Goal: Navigation & Orientation: Find specific page/section

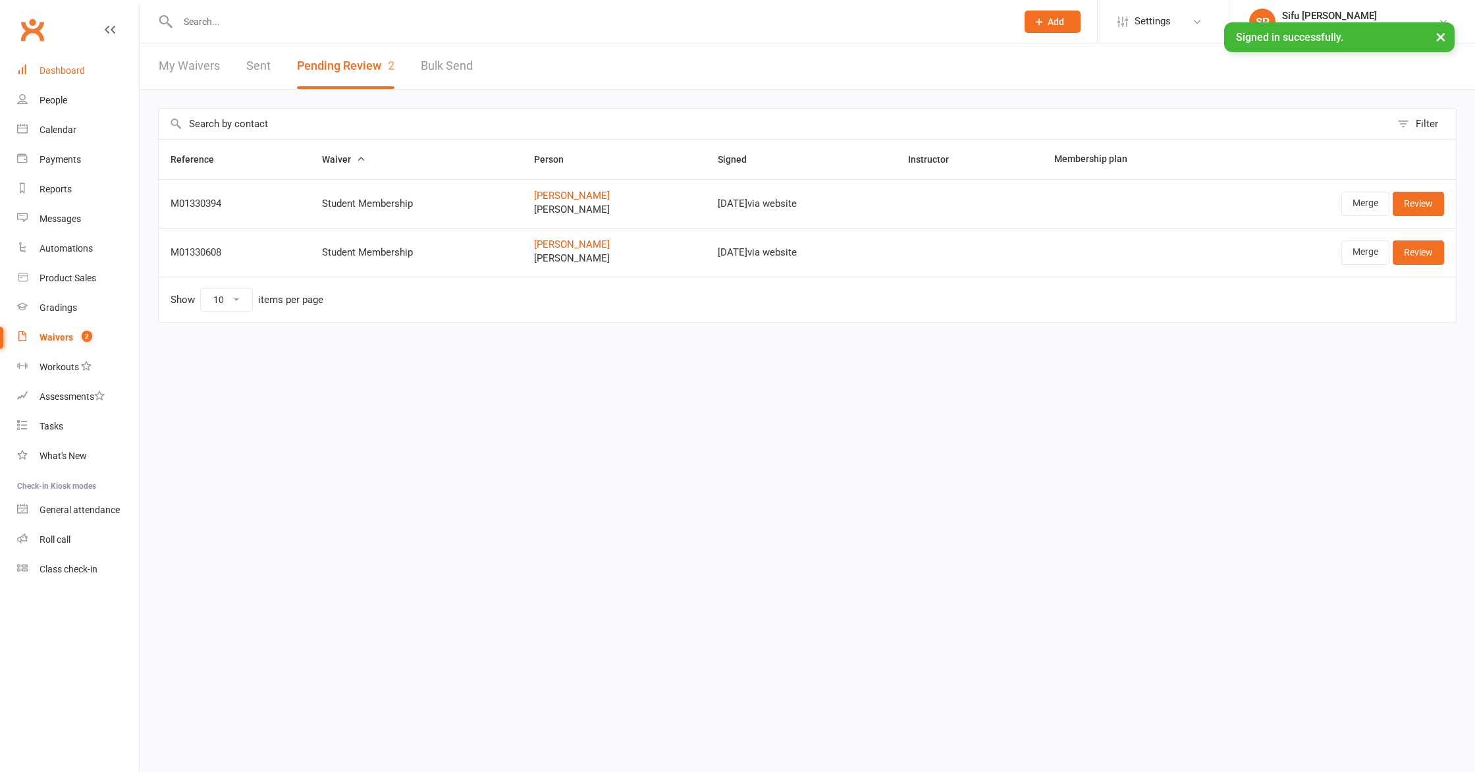
click at [52, 74] on div "Dashboard" at bounding box center [62, 70] width 45 height 11
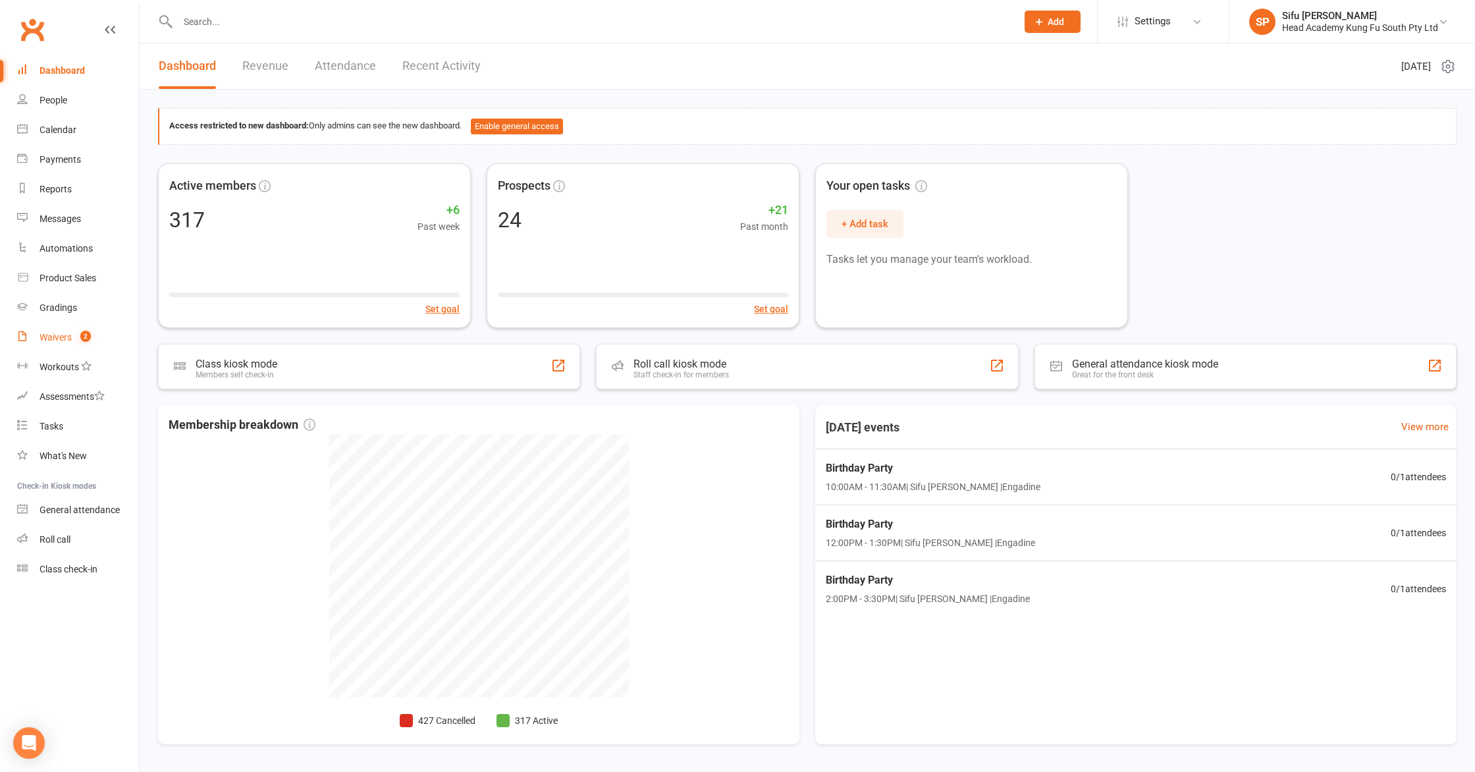
click at [57, 330] on link "Waivers 2" at bounding box center [78, 338] width 122 height 30
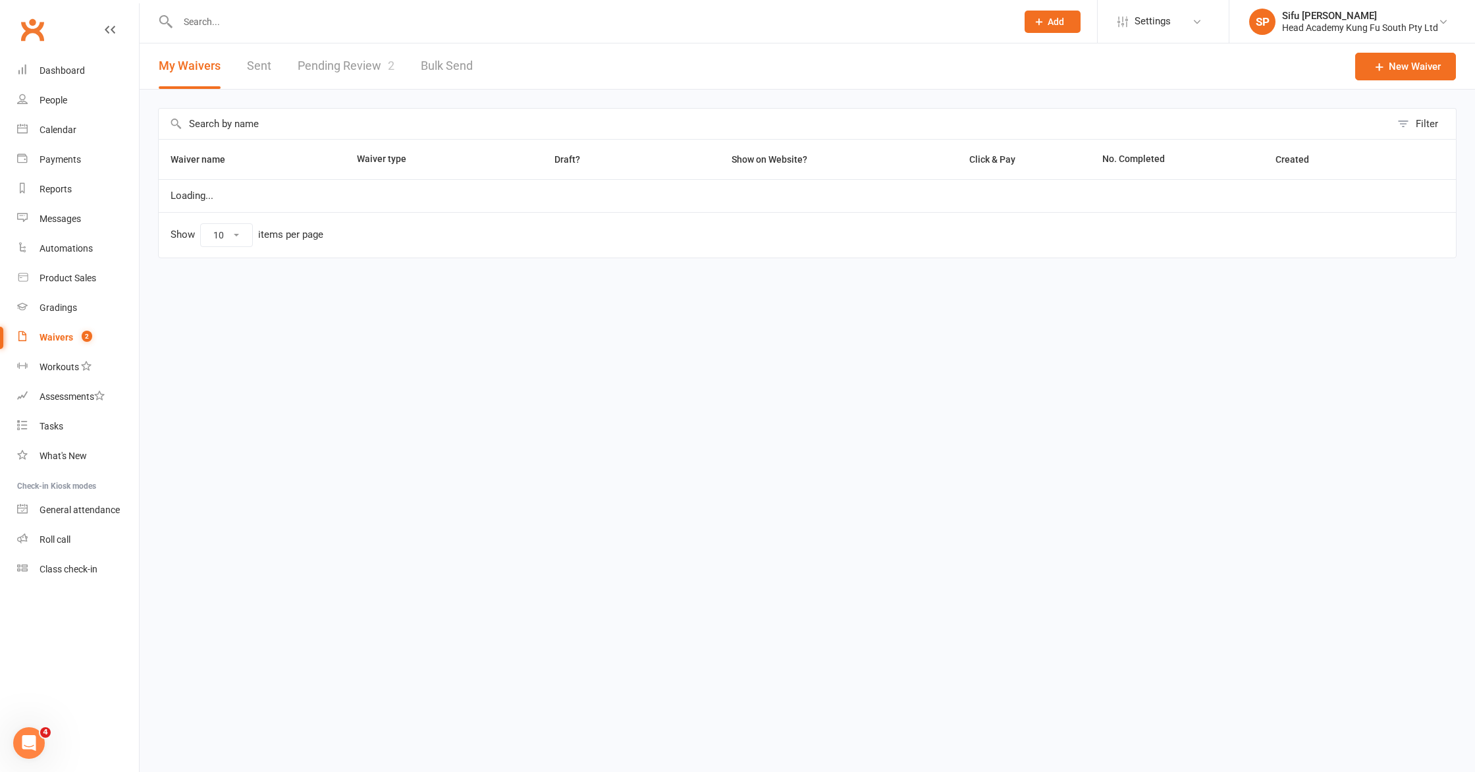
select select "100"
click at [68, 342] on div "Waivers" at bounding box center [57, 337] width 34 height 11
click at [329, 74] on link "Pending Review 2" at bounding box center [346, 65] width 97 height 45
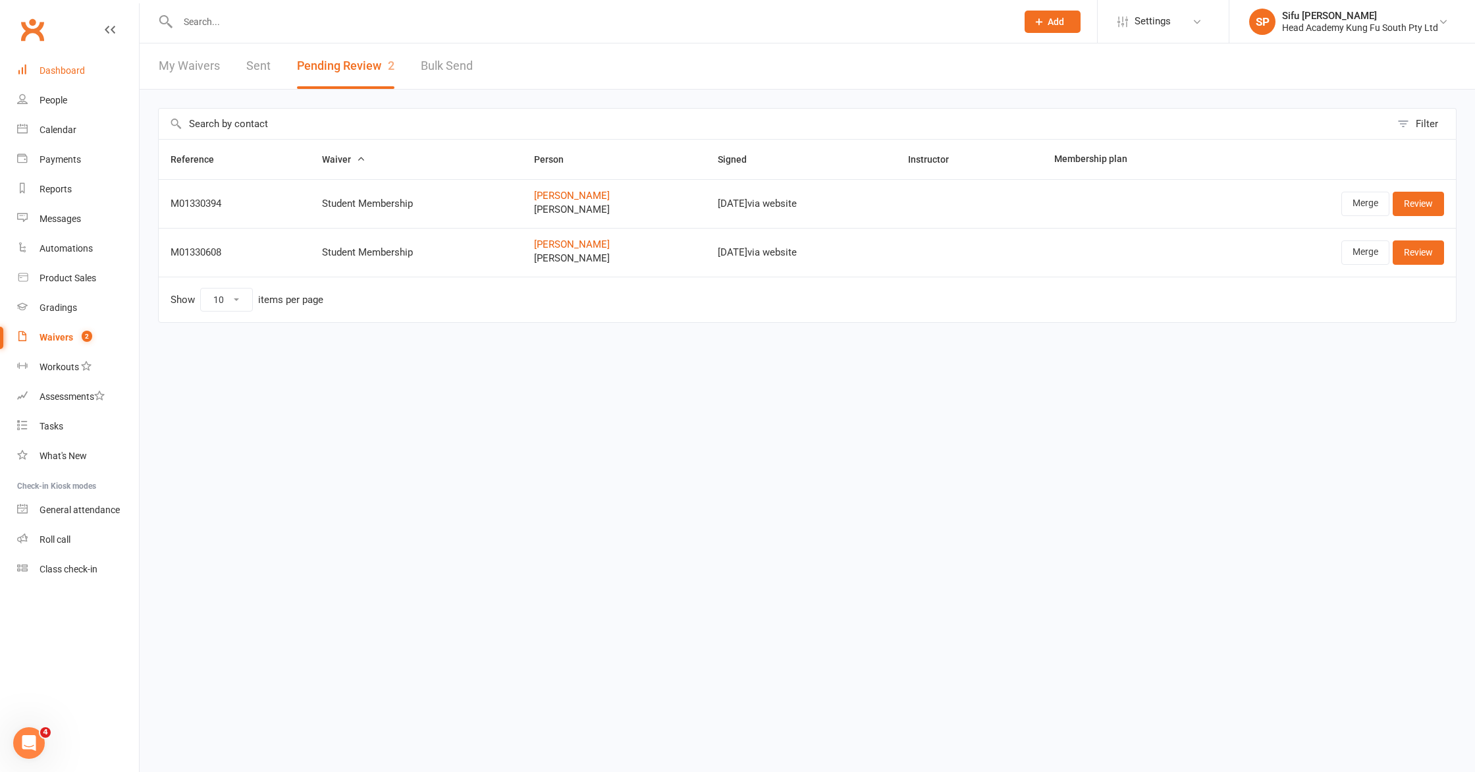
click at [68, 73] on div "Dashboard" at bounding box center [62, 70] width 45 height 11
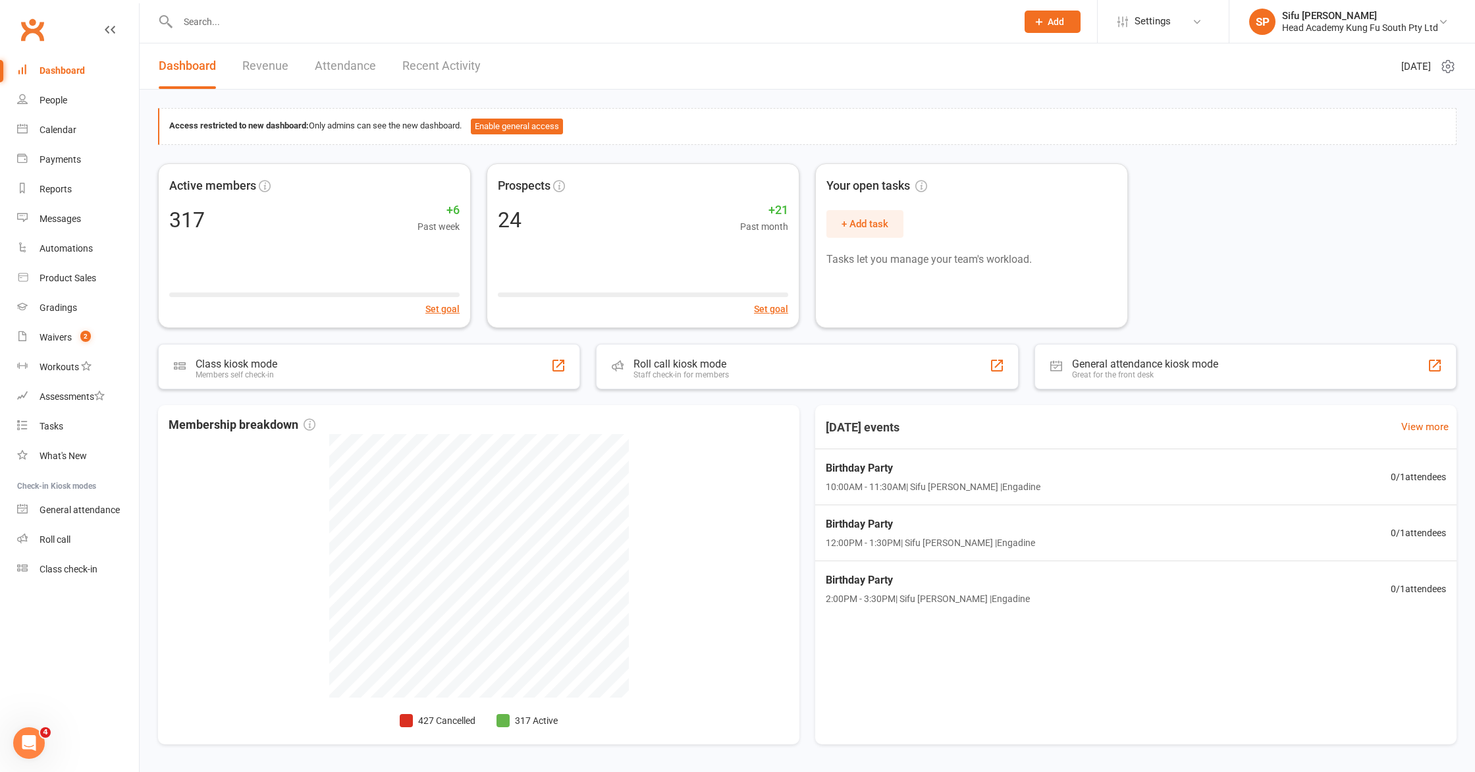
drag, startPoint x: 1244, startPoint y: 190, endPoint x: 504, endPoint y: 329, distance: 752.6
click at [1244, 190] on div "Active members 317 +6 Past week Set goal Prospects 24 +21 Past month Set goal Y…" at bounding box center [807, 245] width 1299 height 165
click at [233, 211] on div "317 +6 Past week" at bounding box center [314, 219] width 305 height 30
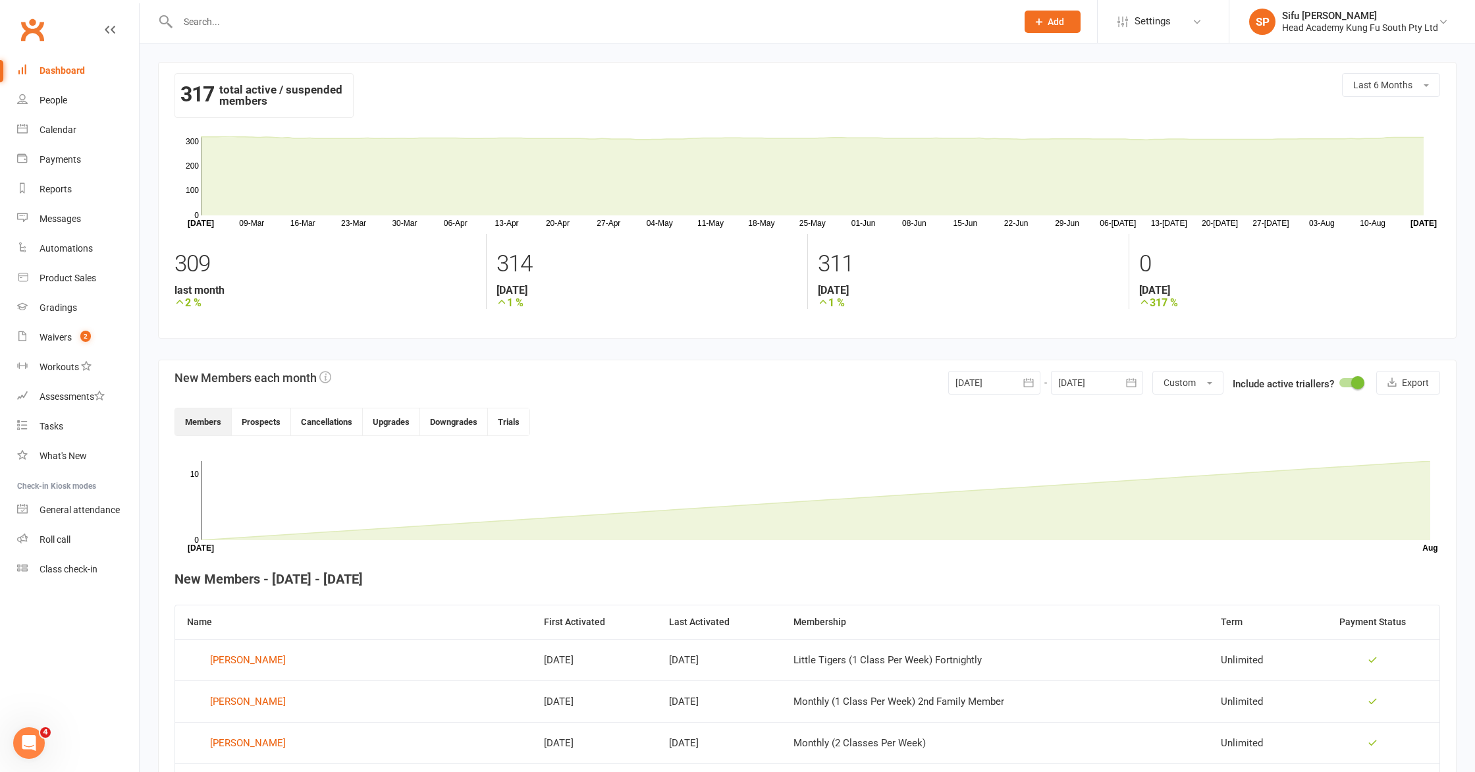
click at [732, 51] on div "317 total active / suspended members Last 6 Months [DATE]-[DATE]-[DATE]-[DATE]-…" at bounding box center [807, 501] width 1335 height 917
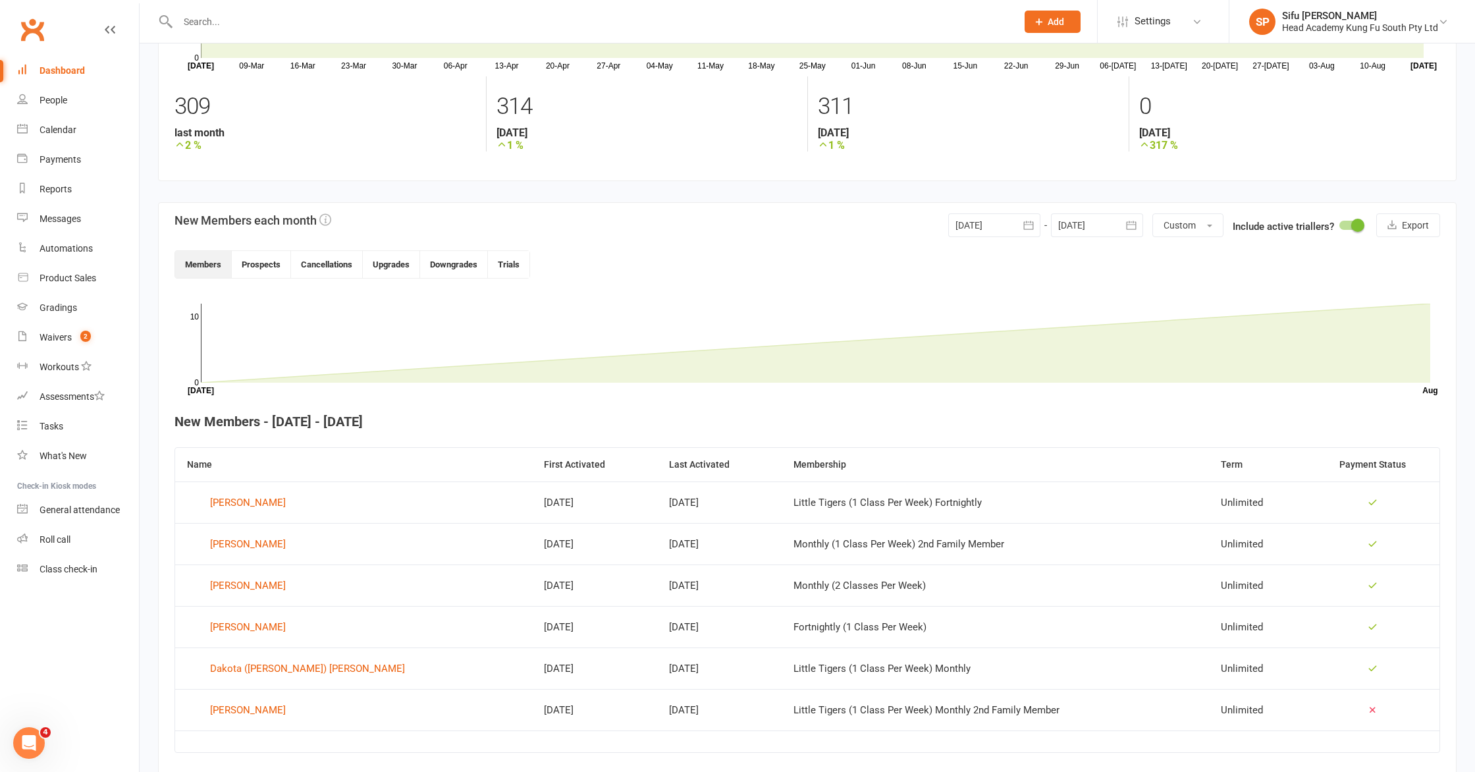
scroll to position [208, 0]
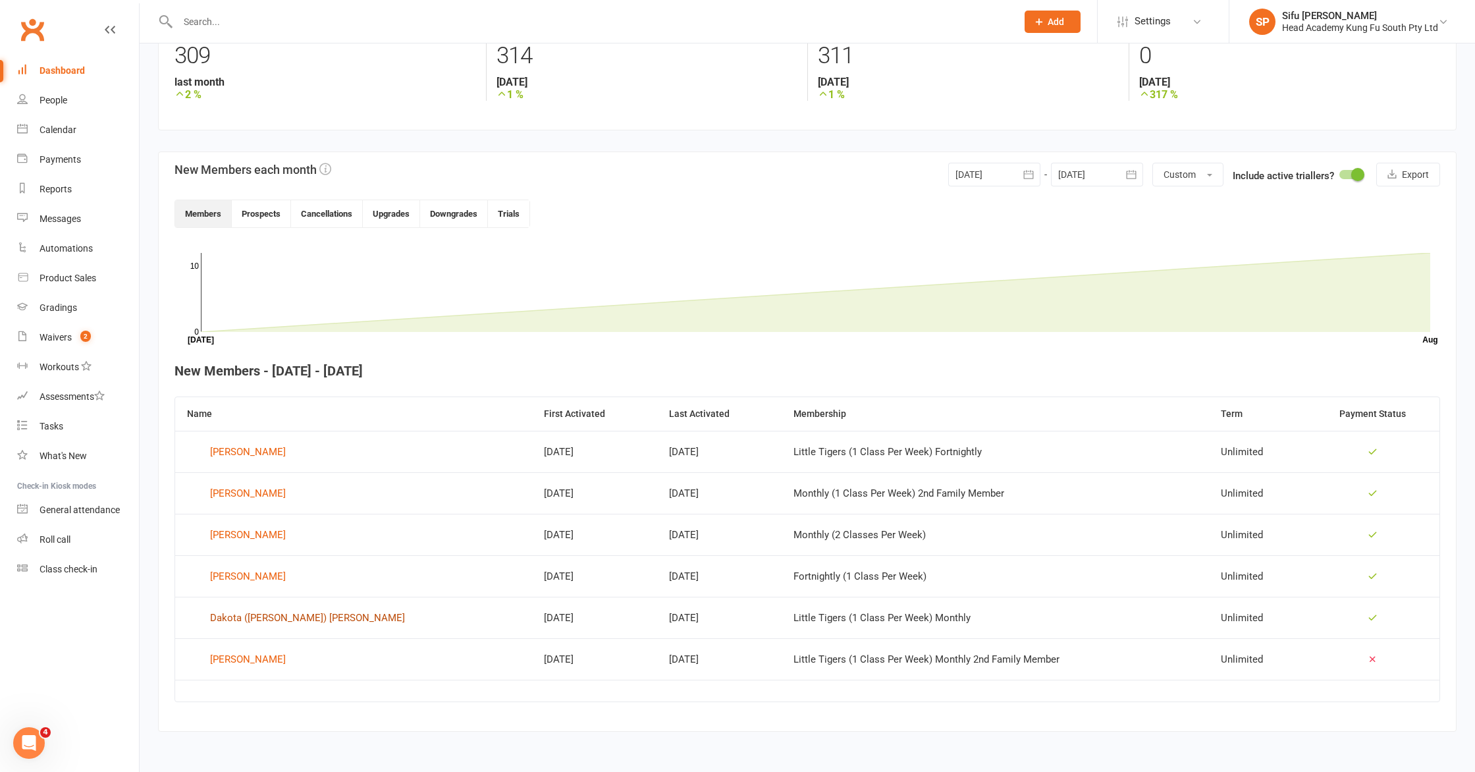
click at [236, 618] on div "Dakota ([PERSON_NAME]) [PERSON_NAME]" at bounding box center [307, 618] width 195 height 20
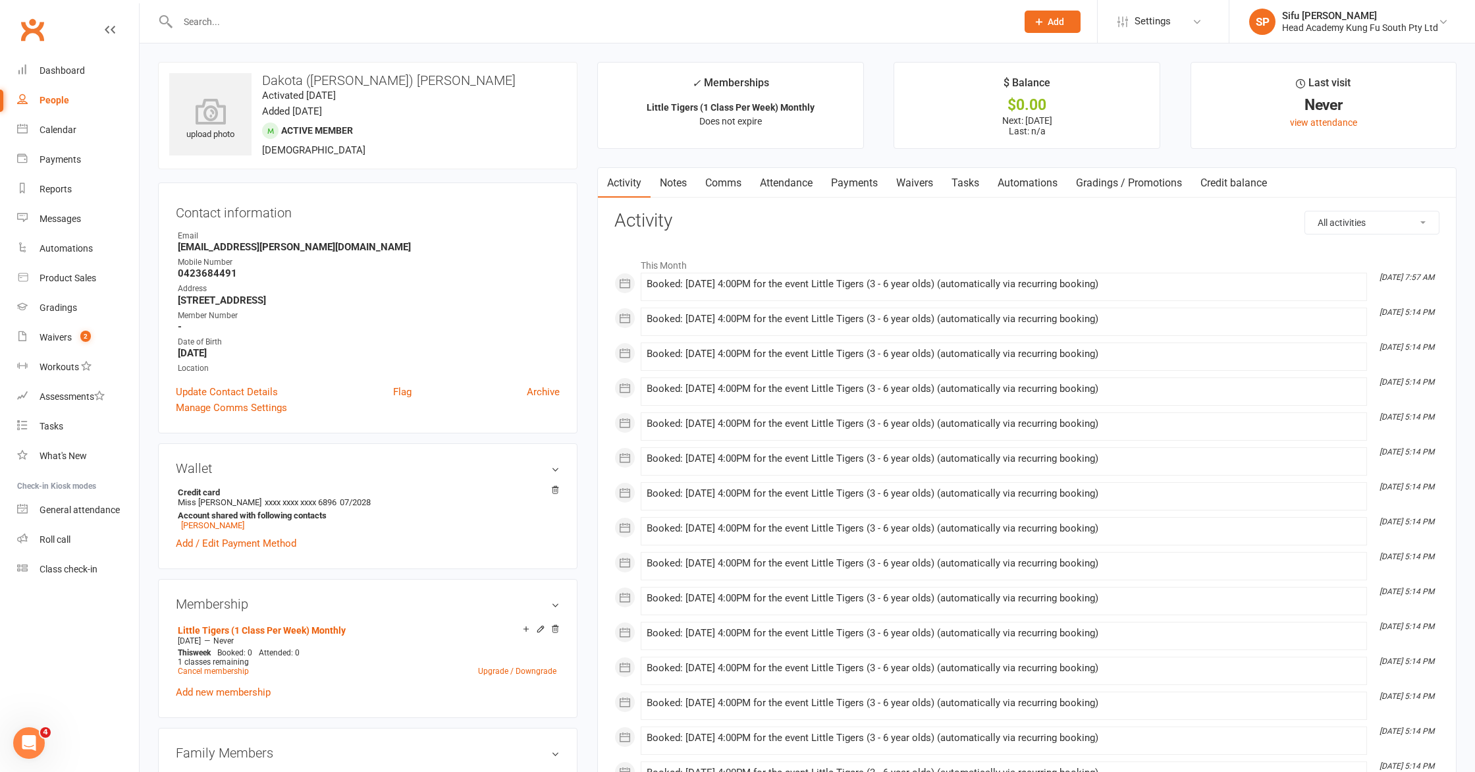
click at [589, 428] on main "✓ Memberships Little Tigers (1 Class Per Week) Monthly Does not expire $ Balanc…" at bounding box center [1026, 622] width 879 height 1121
click at [223, 525] on link "[PERSON_NAME]" at bounding box center [212, 525] width 63 height 10
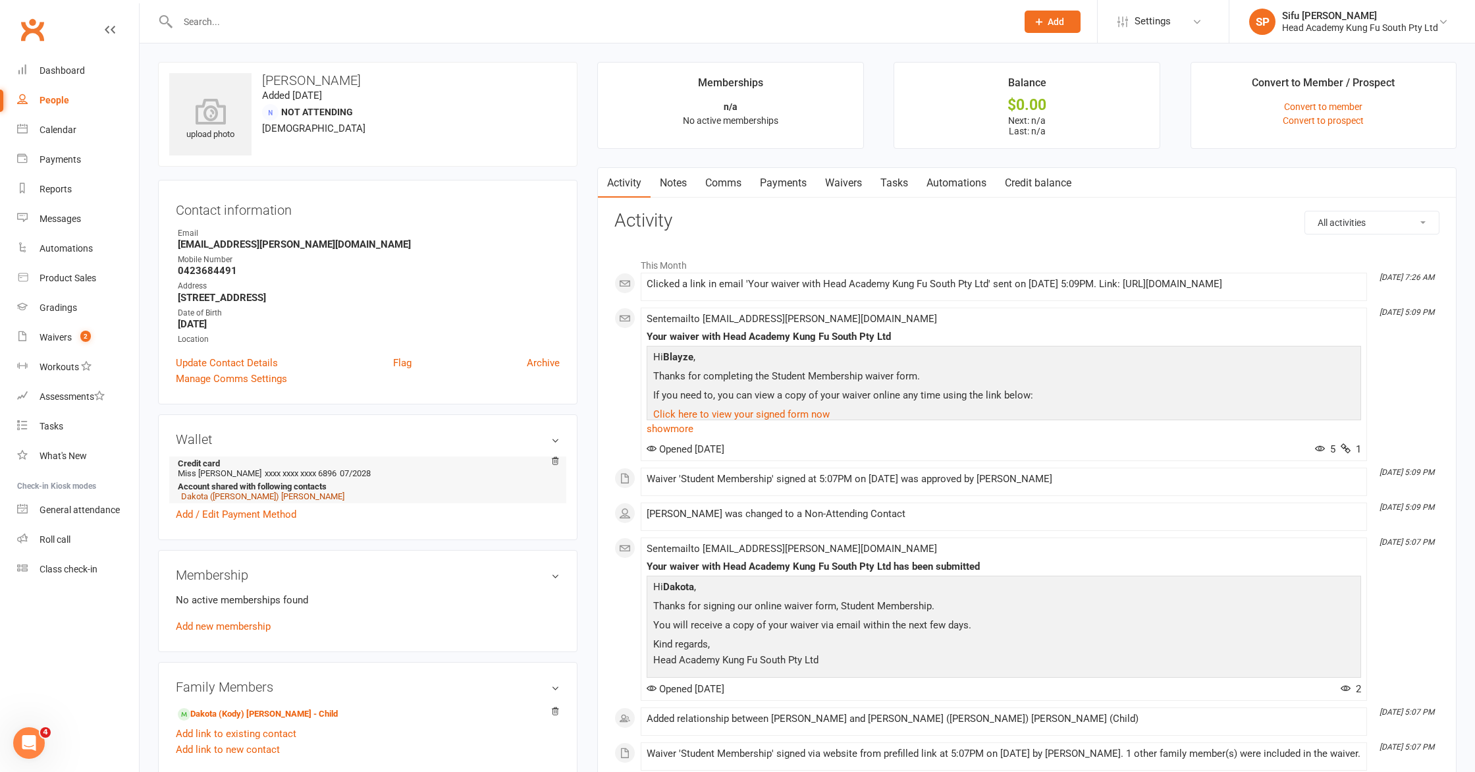
click at [255, 496] on link "Dakota ([PERSON_NAME]) [PERSON_NAME]" at bounding box center [262, 496] width 163 height 10
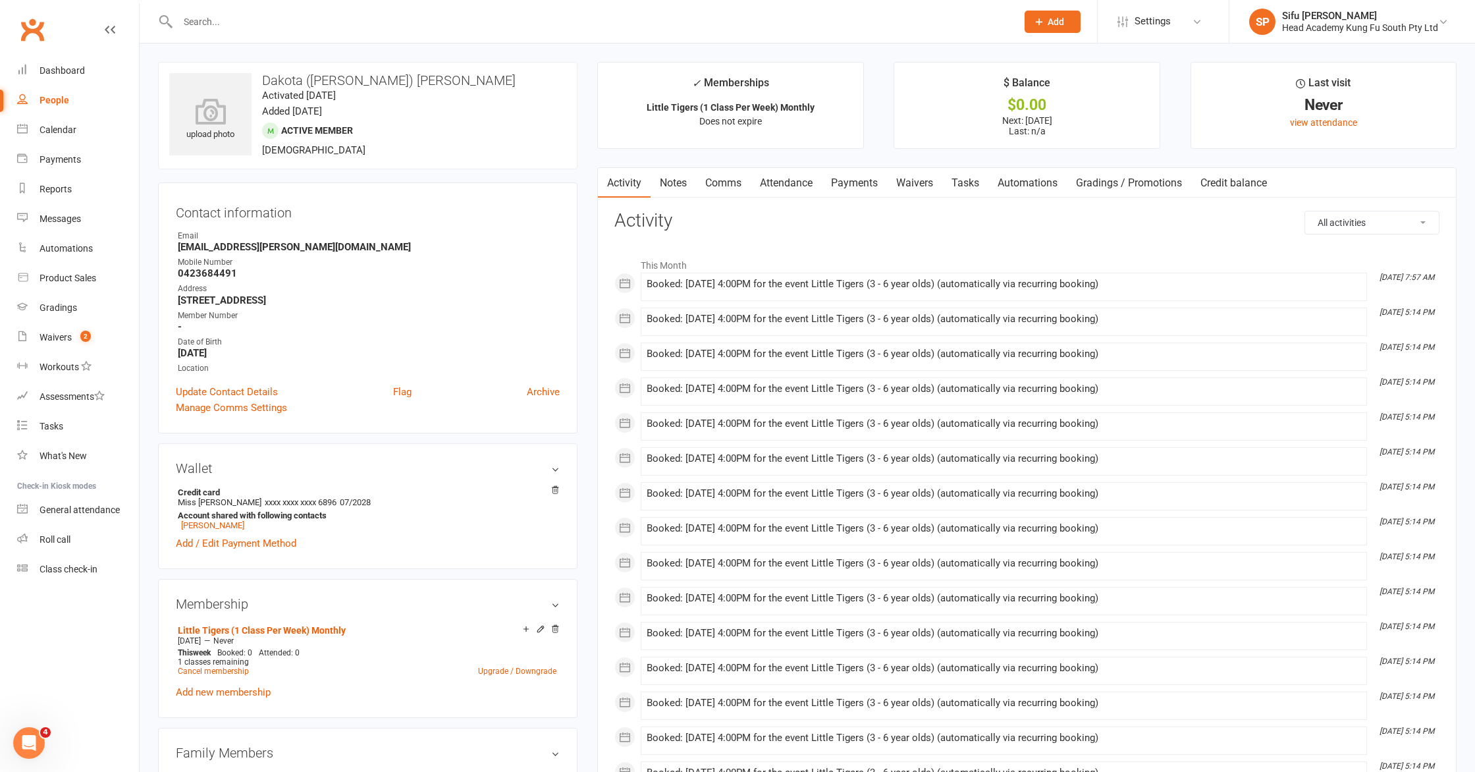
click at [149, 429] on div "upload photo Dakota (Kody) [PERSON_NAME] Activated [DATE] Added [DATE] Active m…" at bounding box center [367, 643] width 439 height 1162
click at [59, 75] on div "Dashboard" at bounding box center [62, 70] width 45 height 11
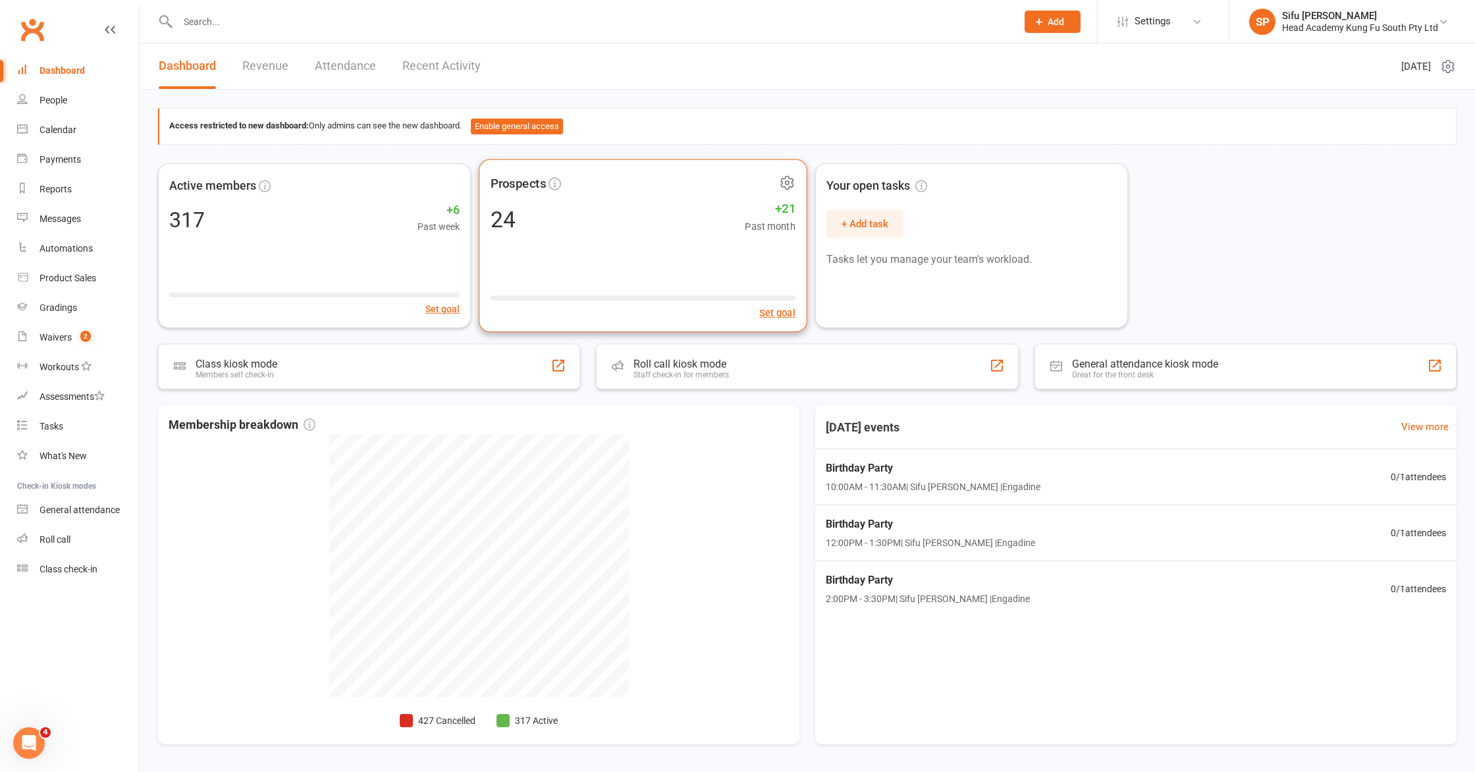
click at [661, 254] on div "Prospects 24 +21 Past month Set goal" at bounding box center [643, 245] width 329 height 173
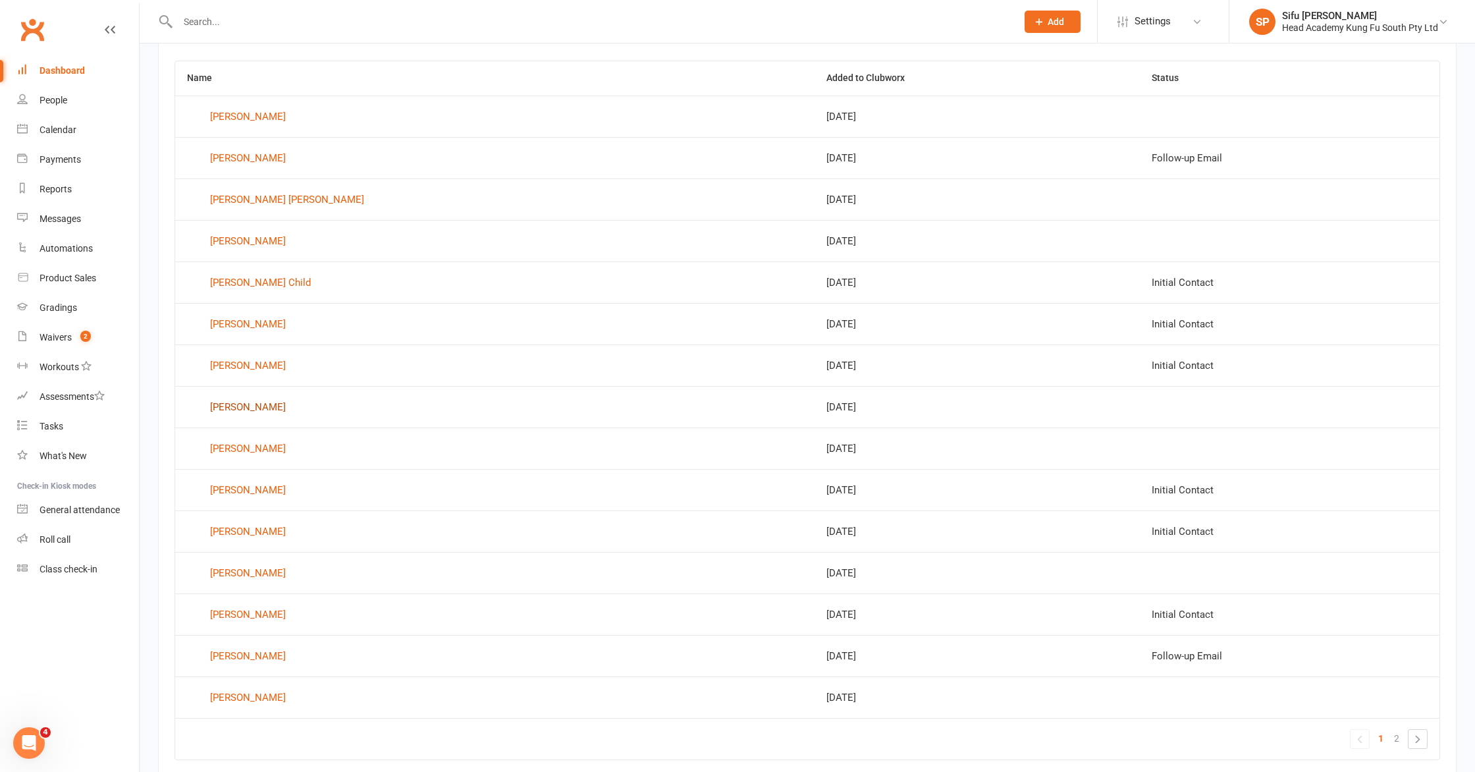
scroll to position [599, 0]
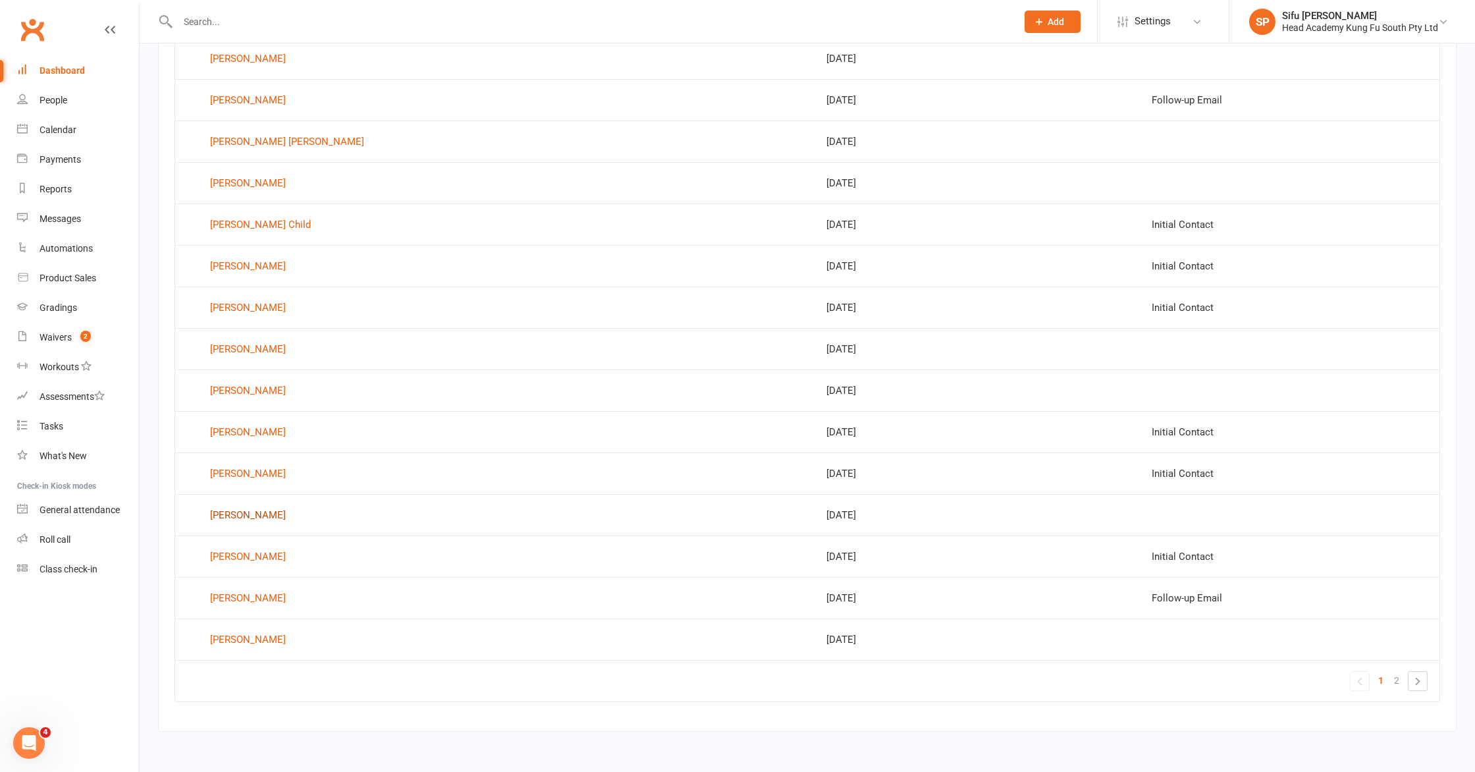
click at [232, 518] on div "[PERSON_NAME]" at bounding box center [248, 515] width 76 height 20
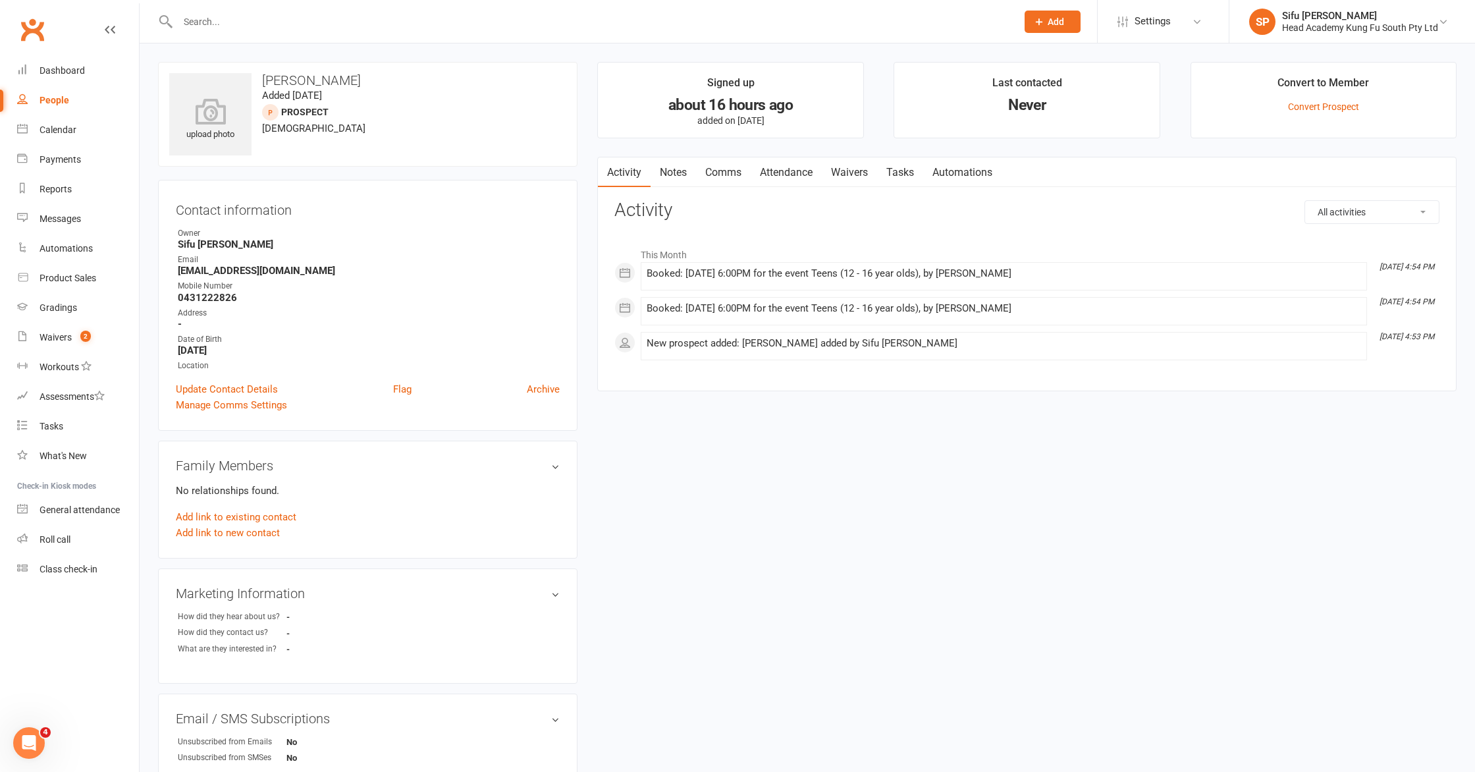
click at [688, 423] on div "upload photo [PERSON_NAME] Added [DATE] prospect [DEMOGRAPHIC_DATA] Contact inf…" at bounding box center [807, 556] width 1318 height 988
click at [34, 78] on link "Dashboard" at bounding box center [78, 71] width 122 height 30
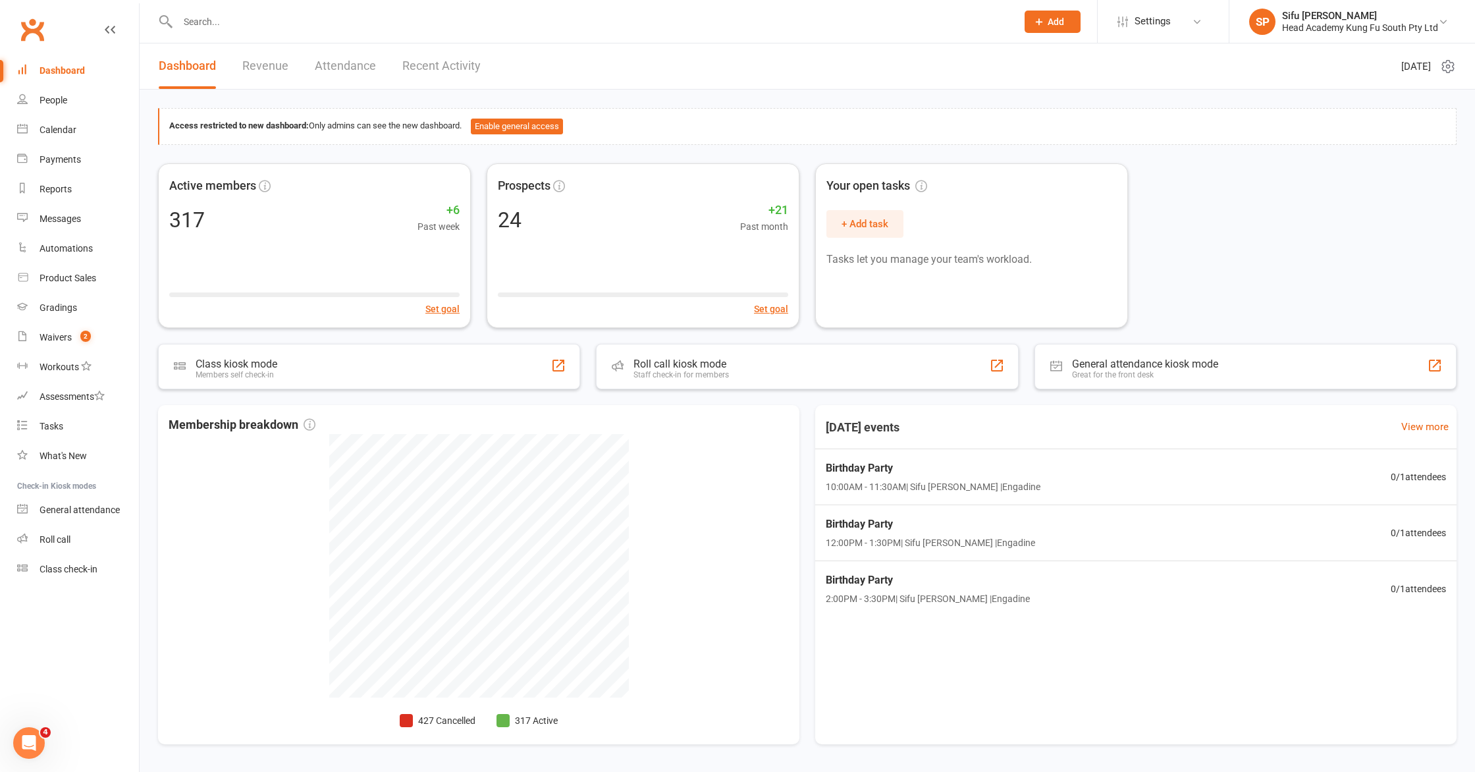
click at [1193, 265] on div "Active members 317 +6 Past week Set goal Prospects 24 +21 Past month Set goal Y…" at bounding box center [807, 245] width 1299 height 165
click at [612, 277] on div "Prospects 24 +21 Past month Set goal" at bounding box center [643, 245] width 329 height 173
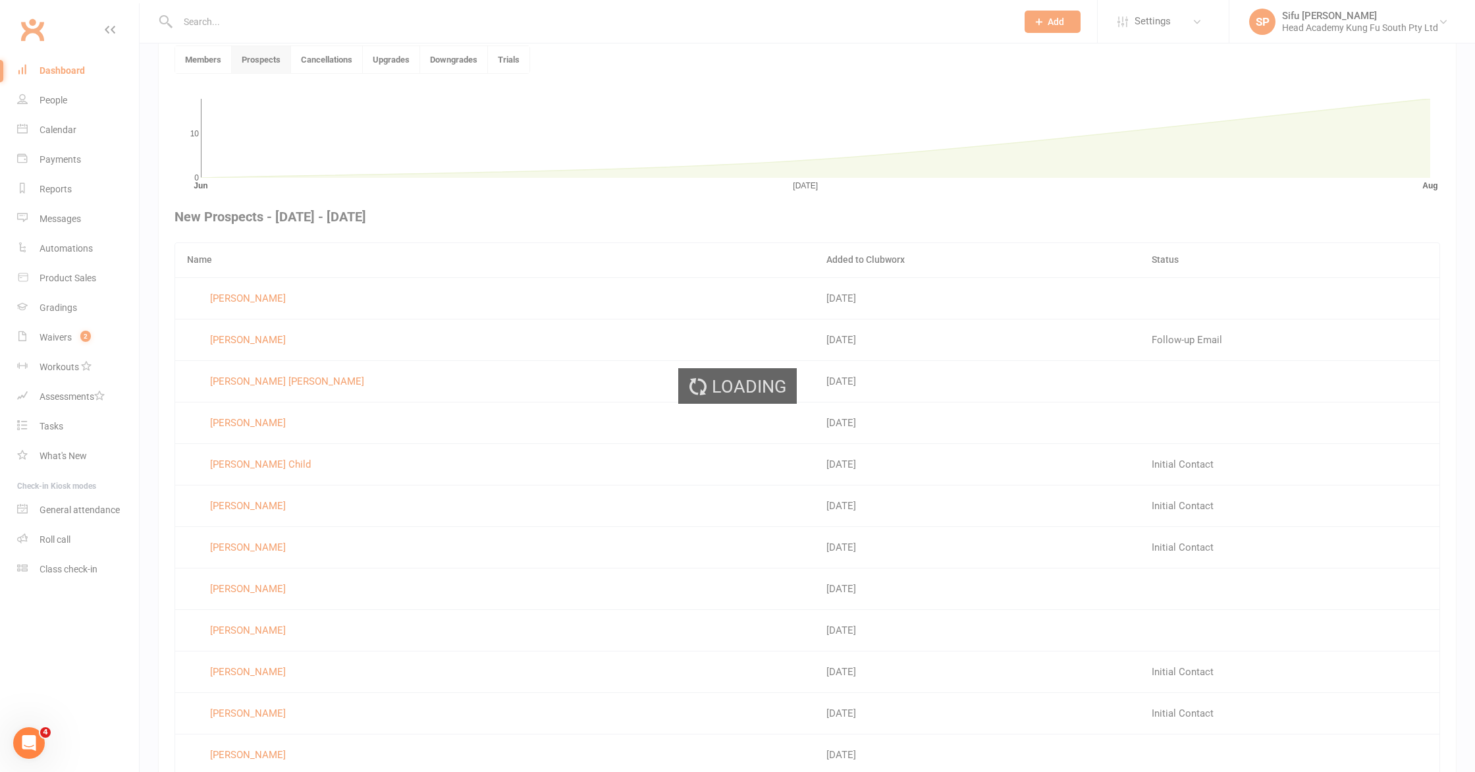
scroll to position [360, 0]
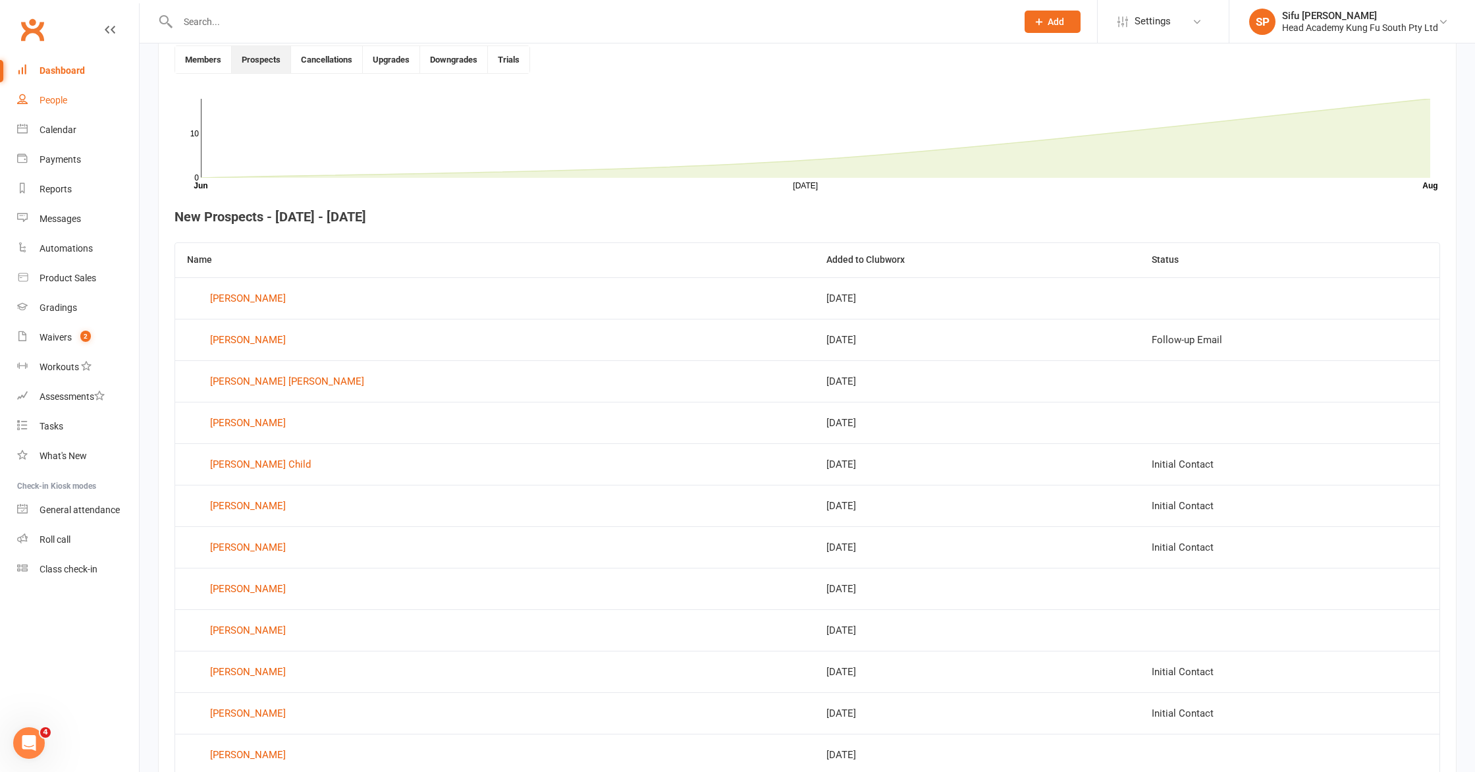
click at [53, 100] on div "People" at bounding box center [54, 100] width 28 height 11
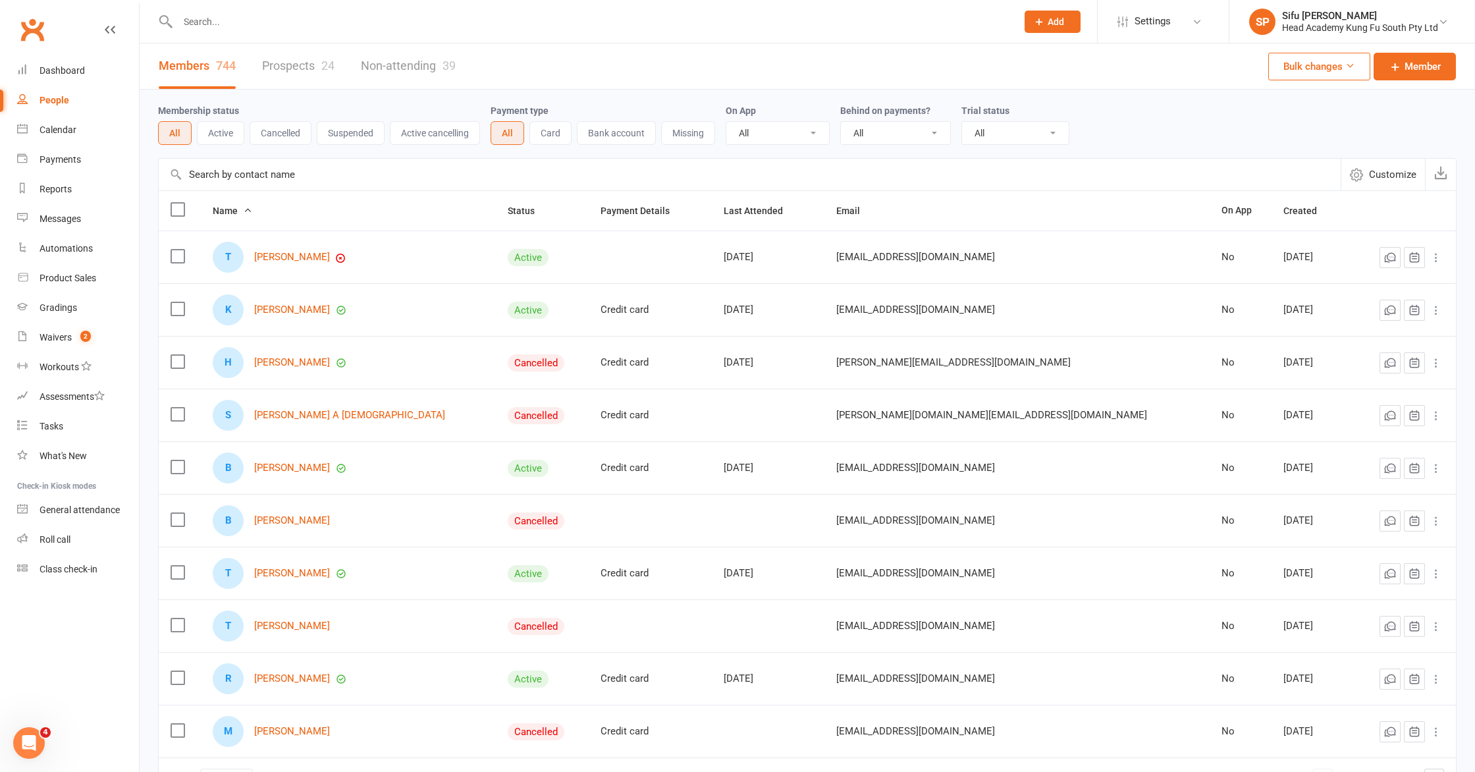
click at [285, 62] on link "Prospects 24" at bounding box center [298, 65] width 72 height 45
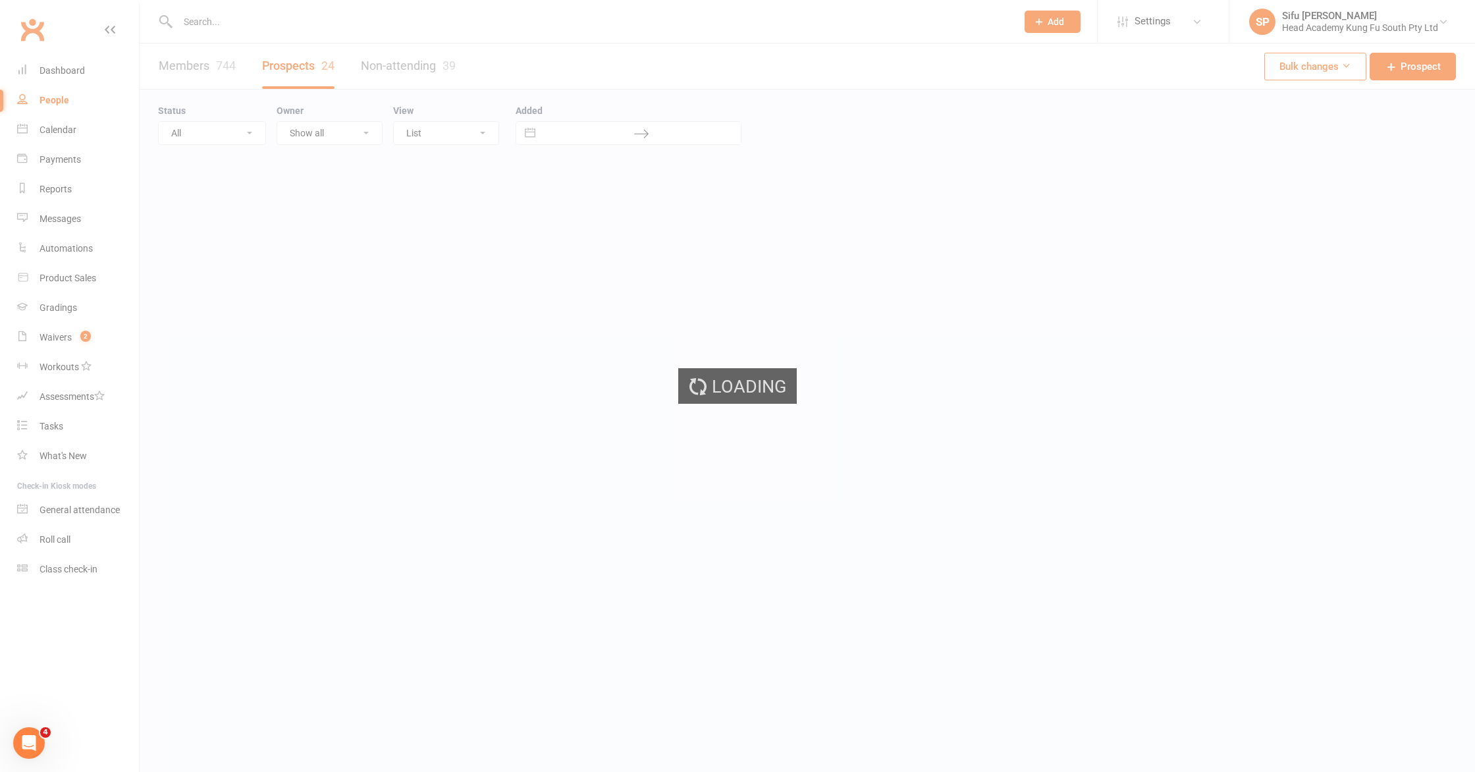
select select "25"
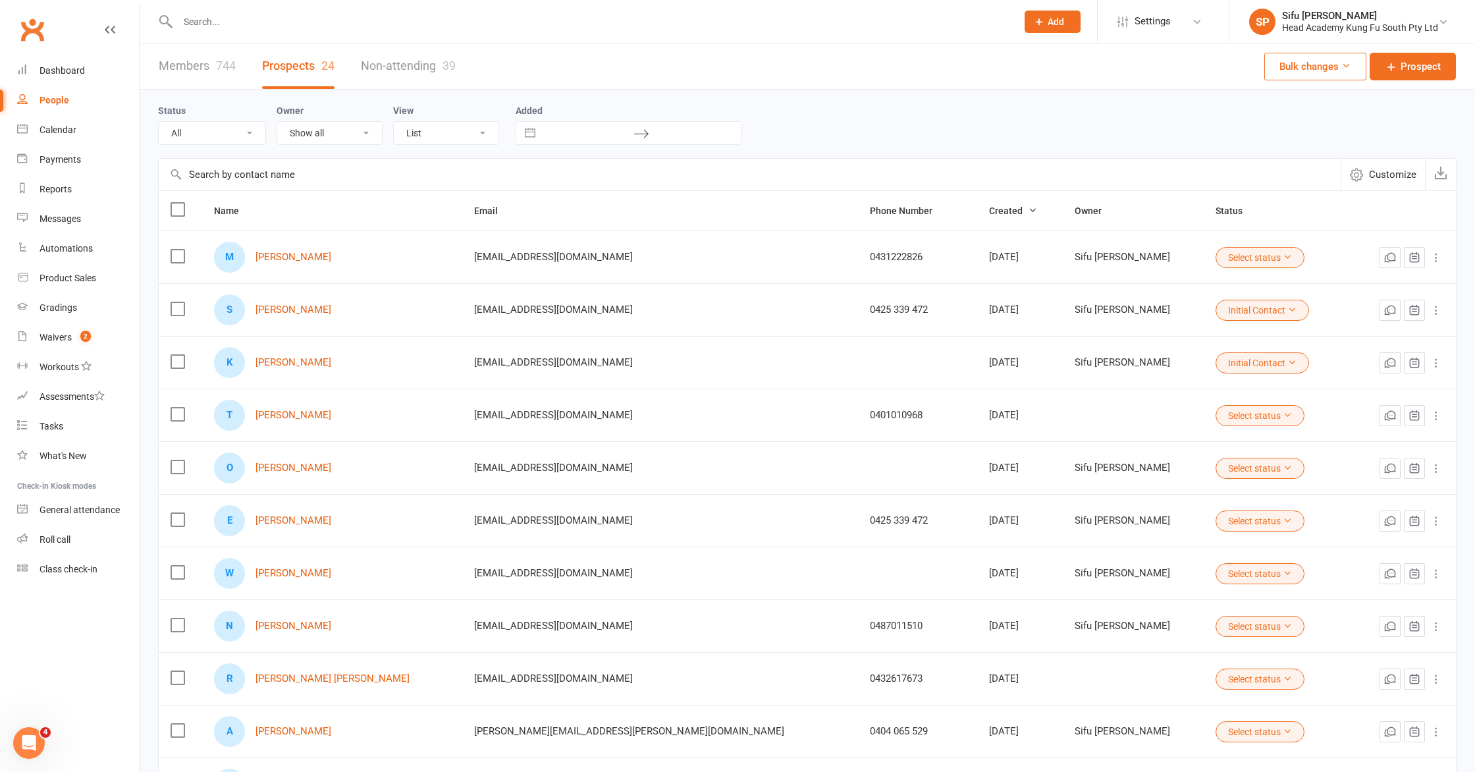
click at [61, 105] on div "People" at bounding box center [55, 100] width 30 height 11
click at [65, 71] on div "Dashboard" at bounding box center [62, 70] width 45 height 11
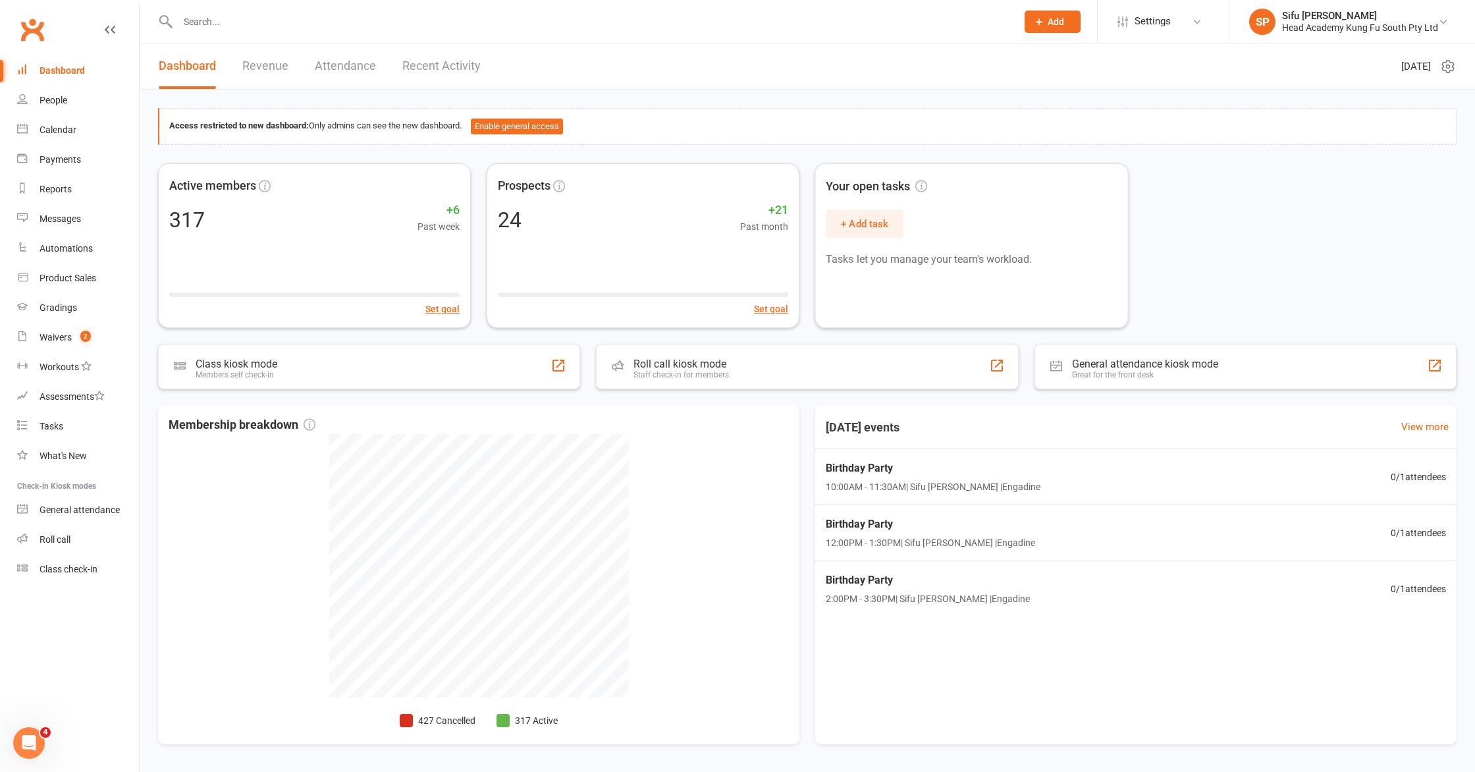
click at [1270, 200] on div "Active members 317 +6 Past week Set goal Prospects 24 +21 Past month Set goal Y…" at bounding box center [807, 245] width 1299 height 165
click at [1189, 196] on div "Active members 317 +6 Past week Set goal Prospects 24 +21 Past month Set goal Y…" at bounding box center [807, 245] width 1299 height 165
